Goal: Information Seeking & Learning: Learn about a topic

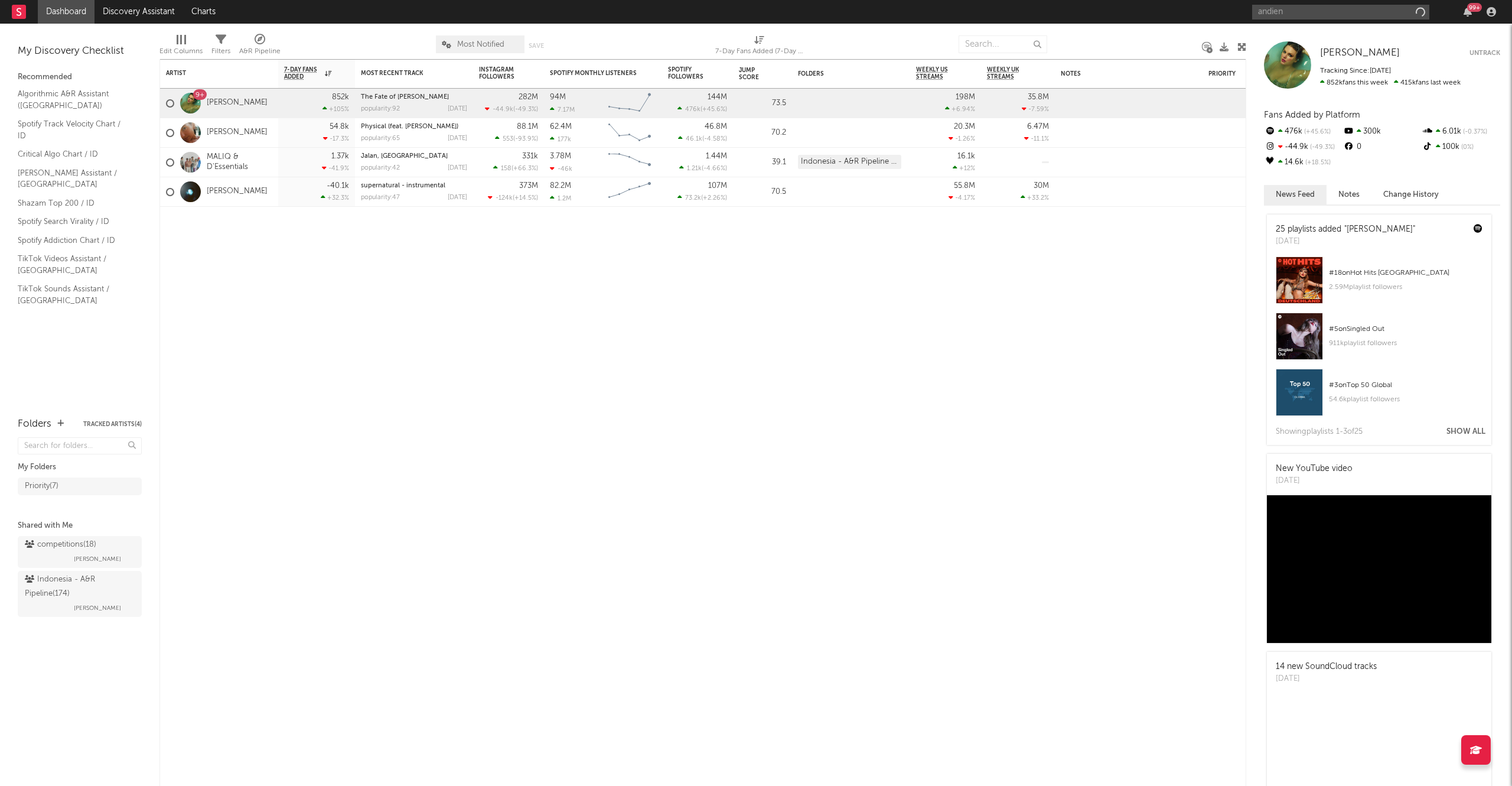
type input "andien"
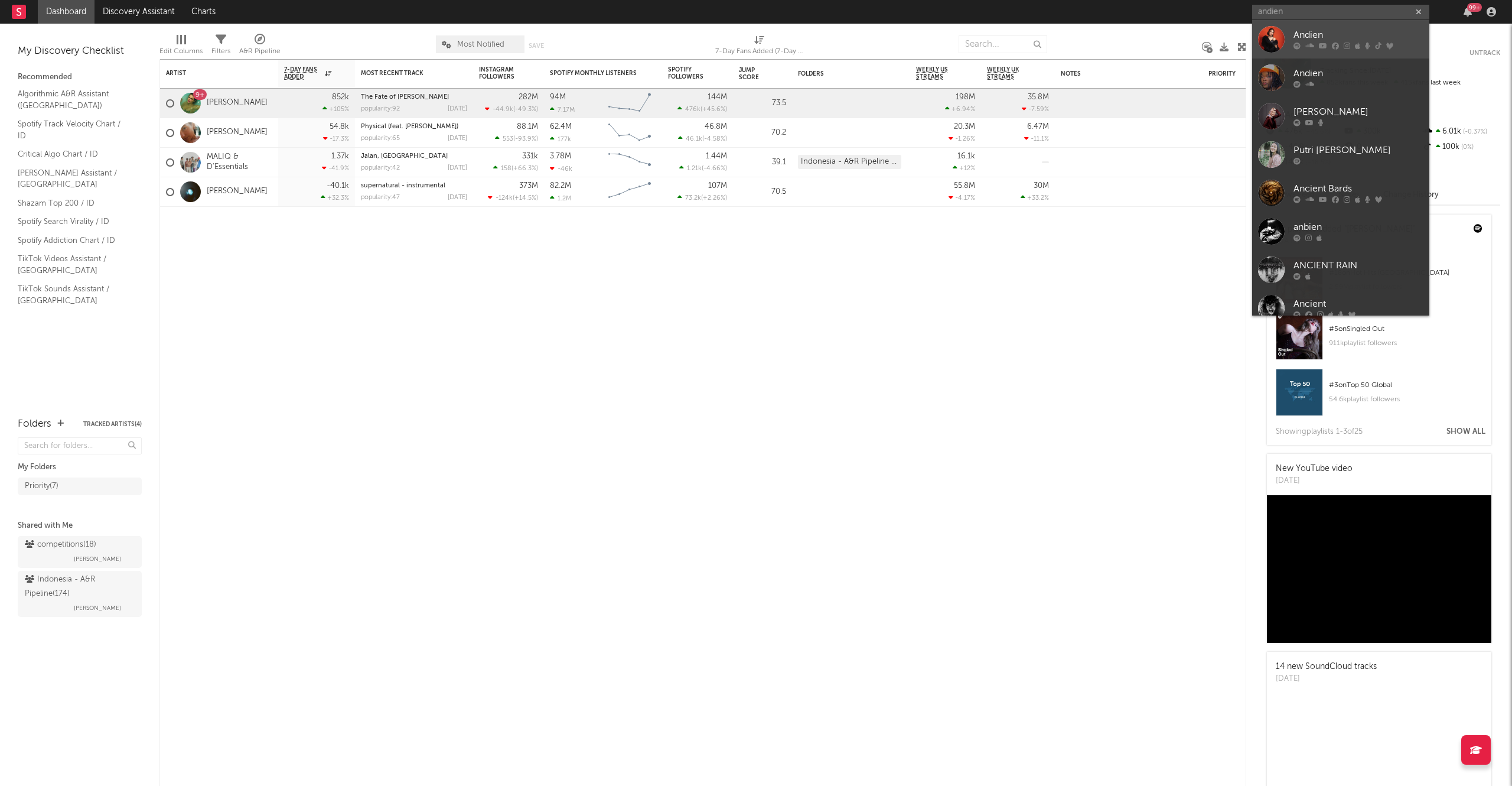
click at [1334, 31] on div "Andien" at bounding box center [1359, 35] width 130 height 14
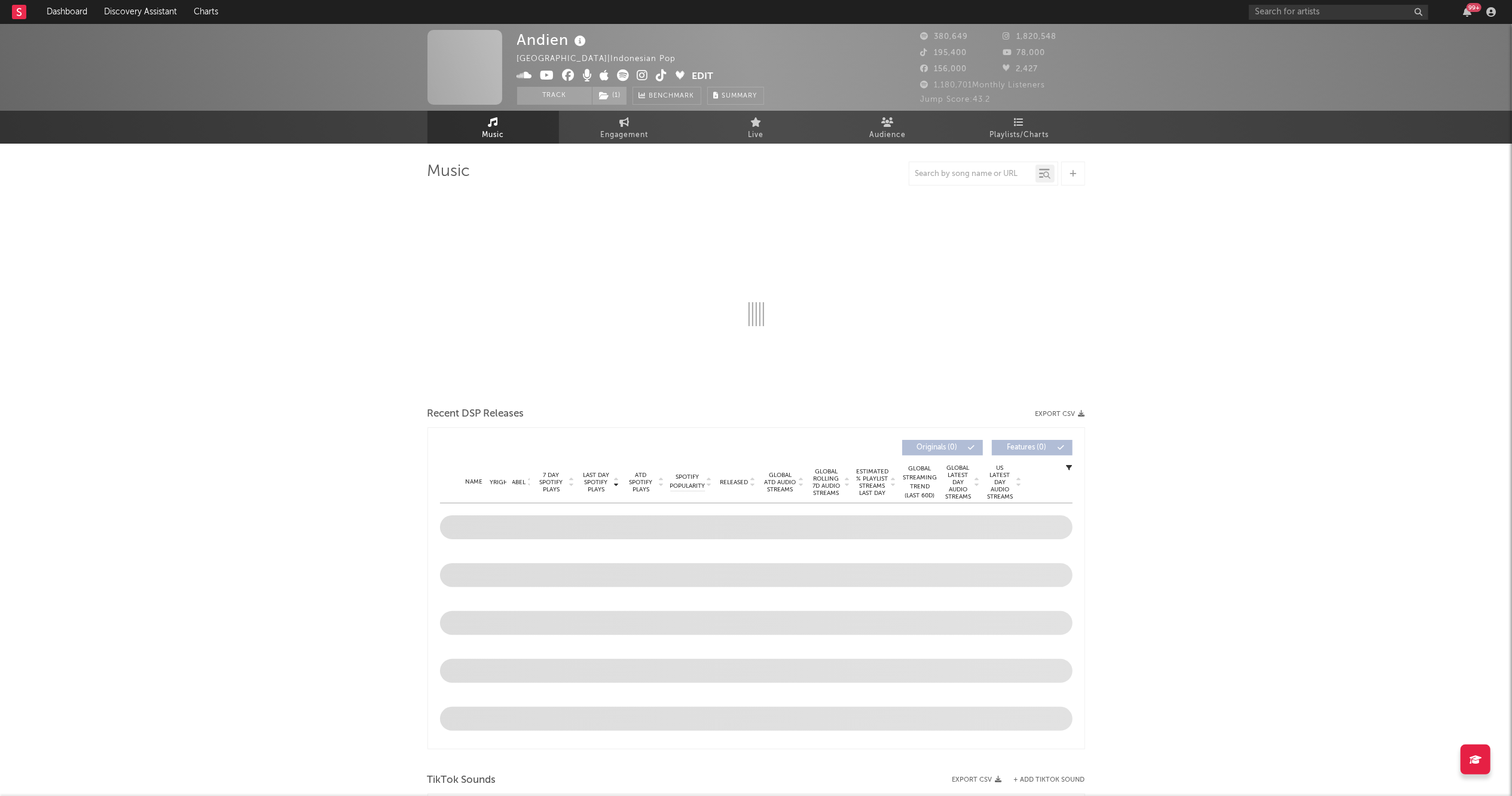
select select "6m"
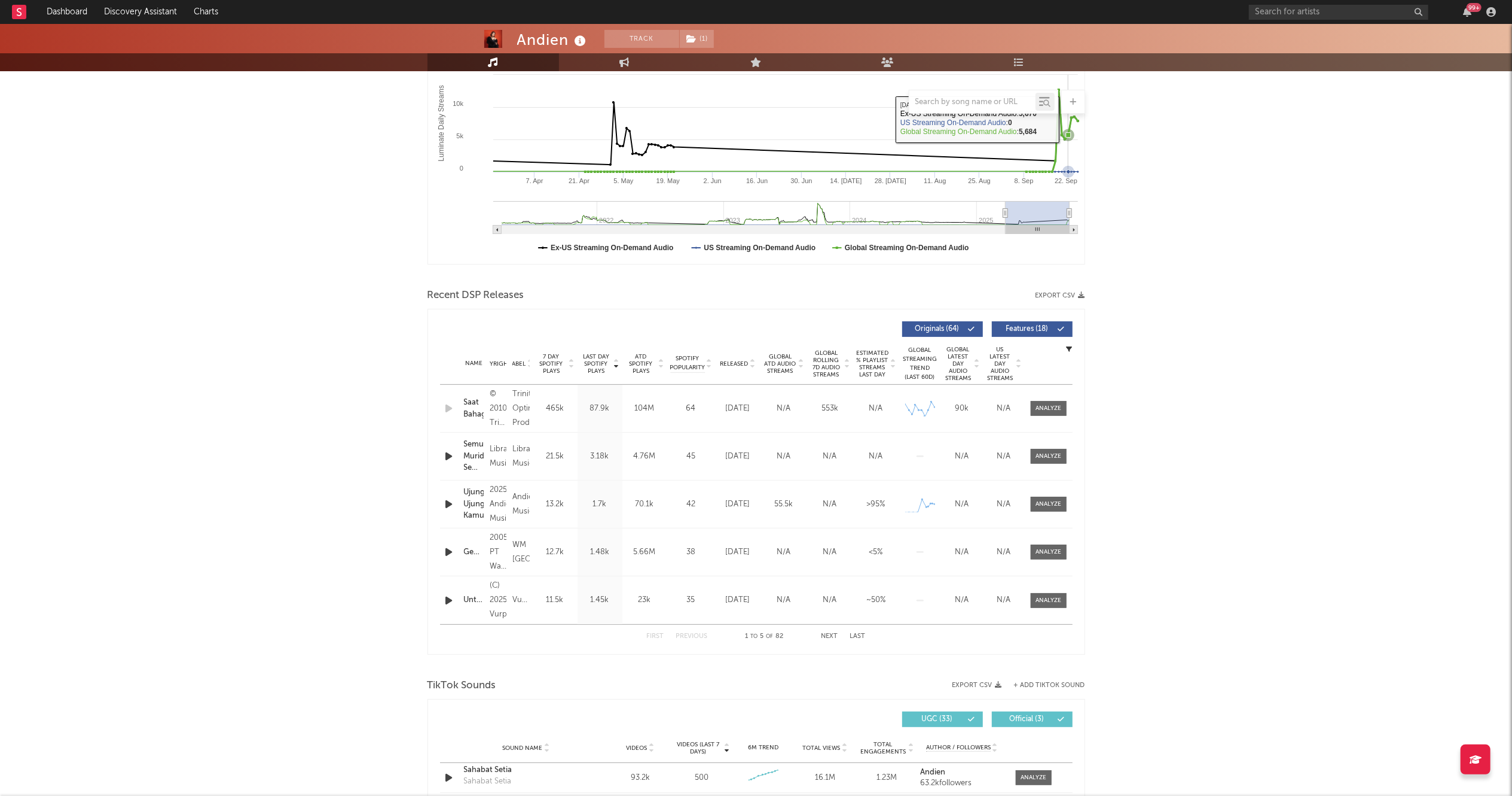
scroll to position [226, 0]
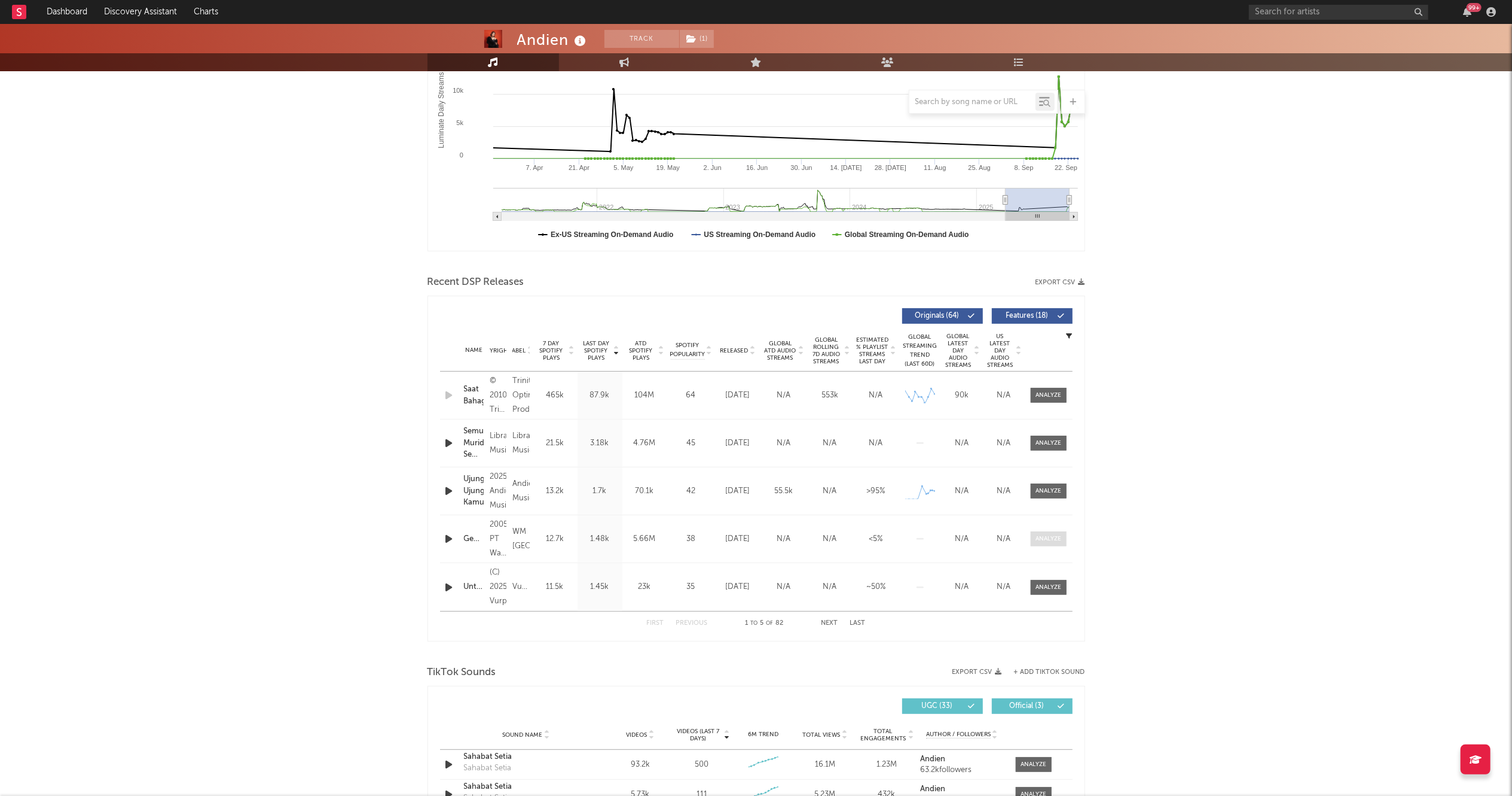
click at [1047, 534] on div at bounding box center [1047, 538] width 26 height 9
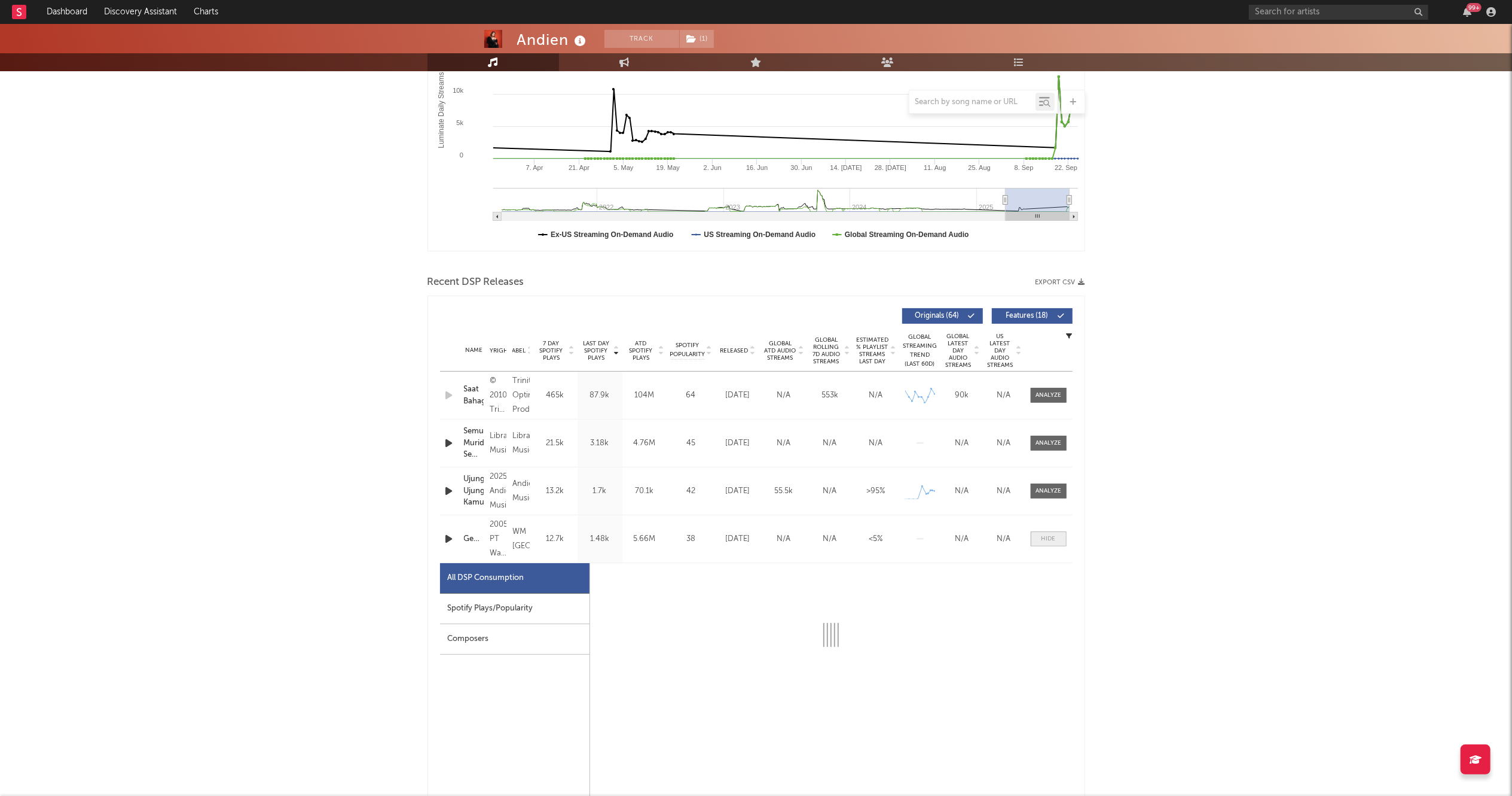
select select "6m"
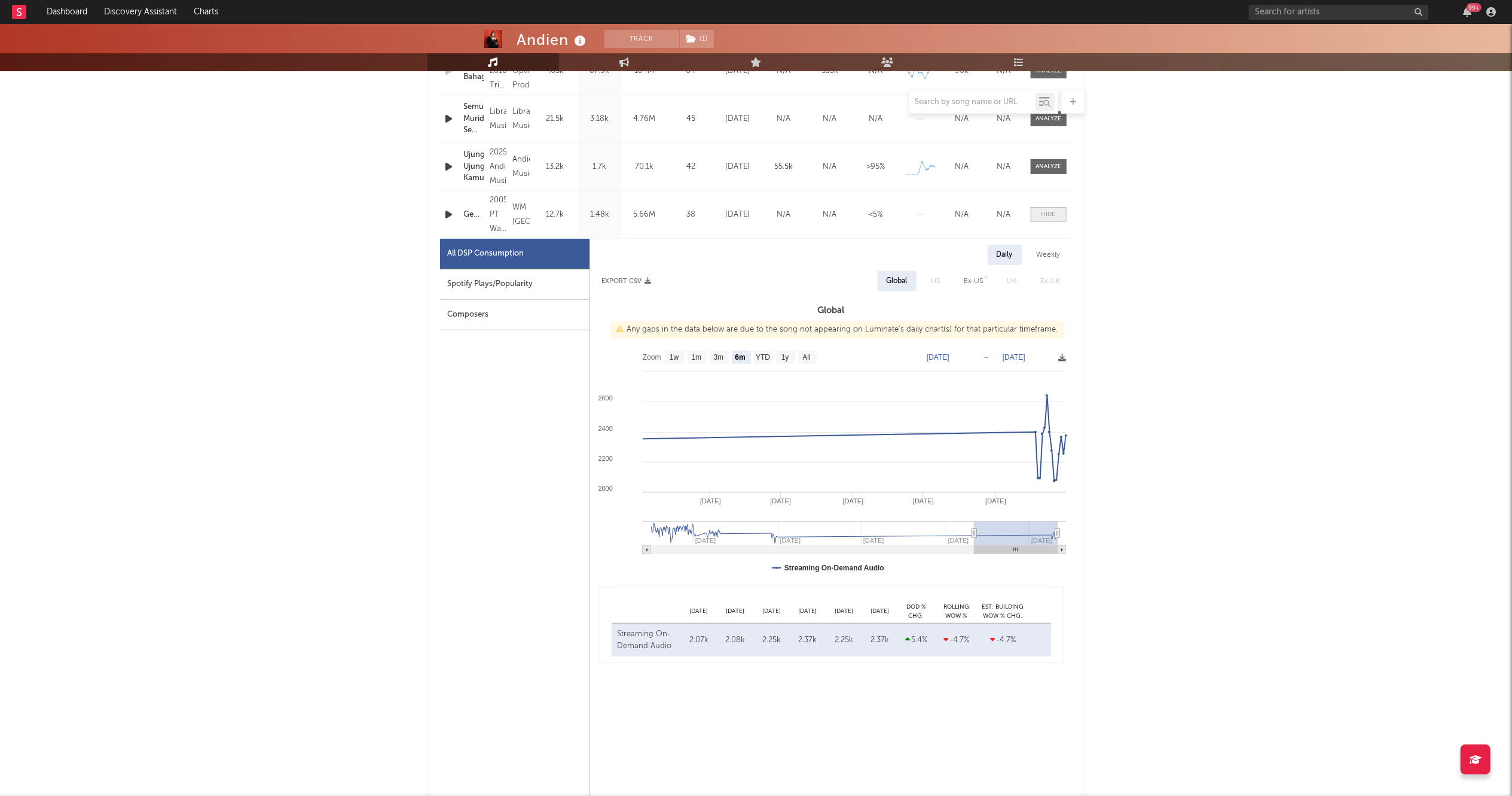
scroll to position [549, 0]
click at [723, 356] on text "3m" at bounding box center [718, 359] width 10 height 9
select select "3m"
